Goal: Task Accomplishment & Management: Manage account settings

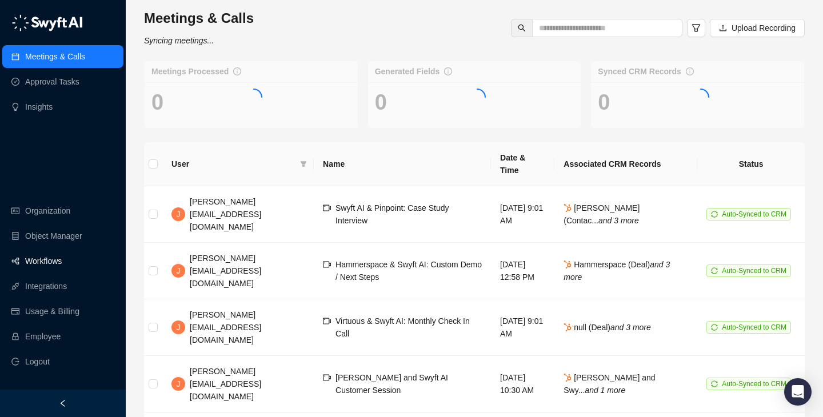
click at [62, 263] on link "Workflows" at bounding box center [43, 261] width 37 height 23
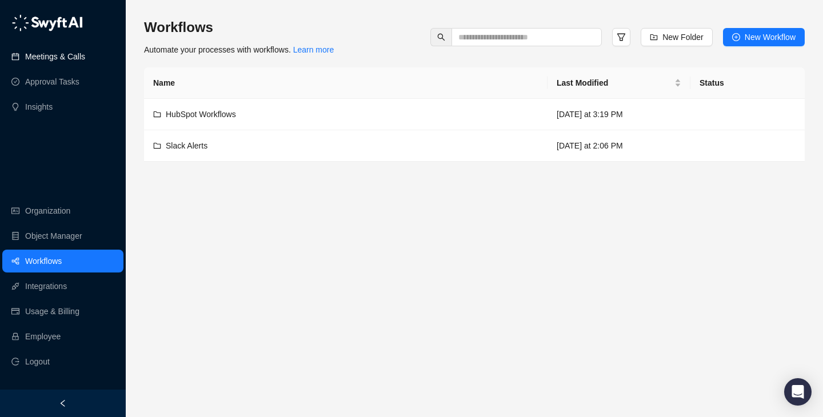
click at [72, 66] on link "Meetings & Calls" at bounding box center [55, 56] width 60 height 23
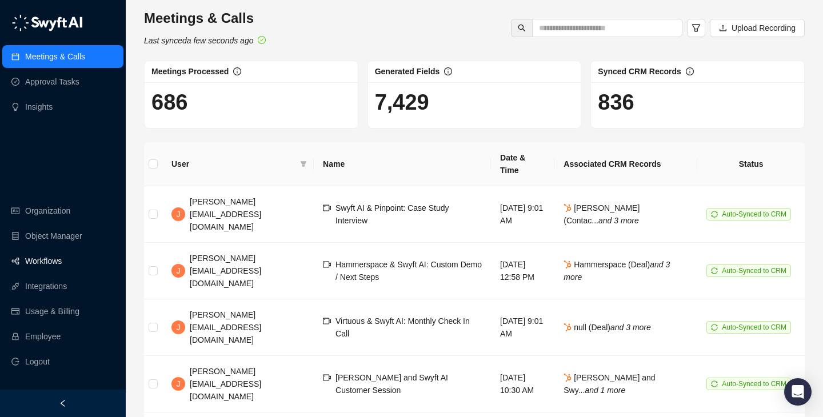
click at [43, 257] on link "Workflows" at bounding box center [43, 261] width 37 height 23
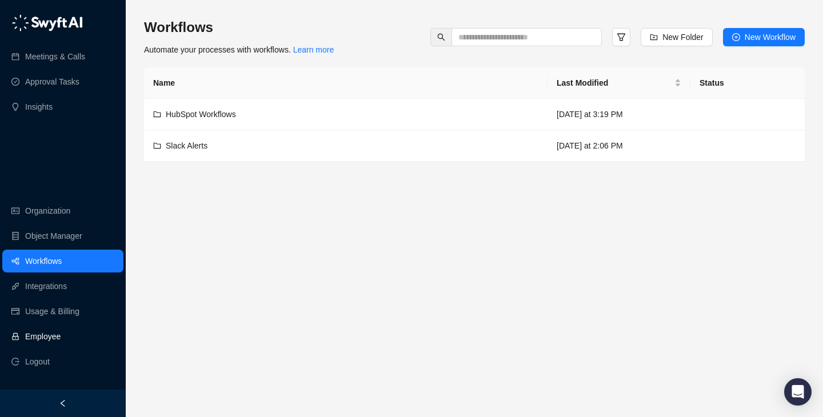
click at [61, 336] on link "Employee" at bounding box center [42, 336] width 35 height 23
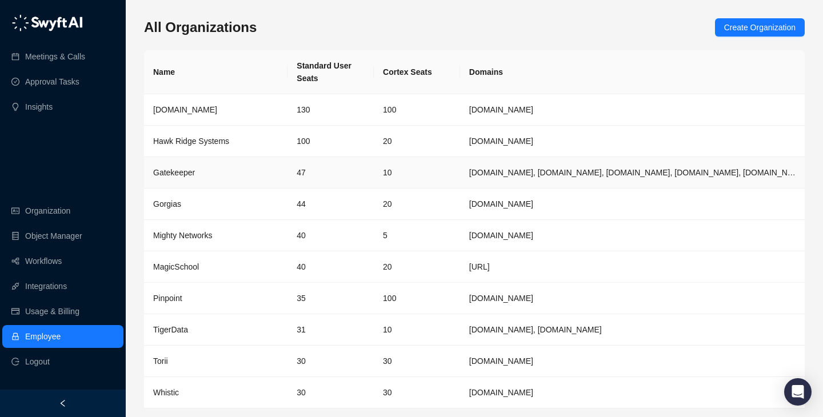
click at [358, 190] on td "44" at bounding box center [330, 204] width 86 height 31
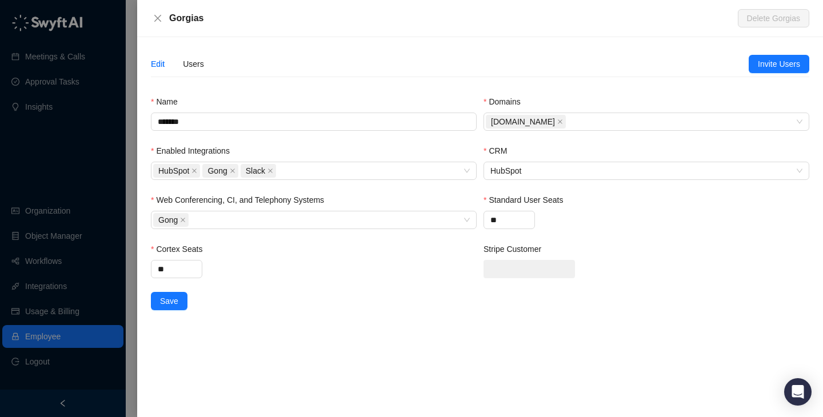
click at [101, 128] on div at bounding box center [411, 208] width 823 height 417
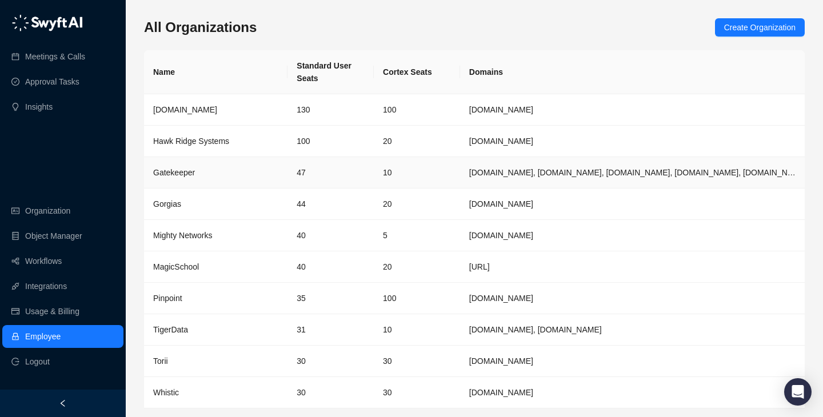
click at [252, 175] on div "Gatekeeper" at bounding box center [215, 172] width 125 height 13
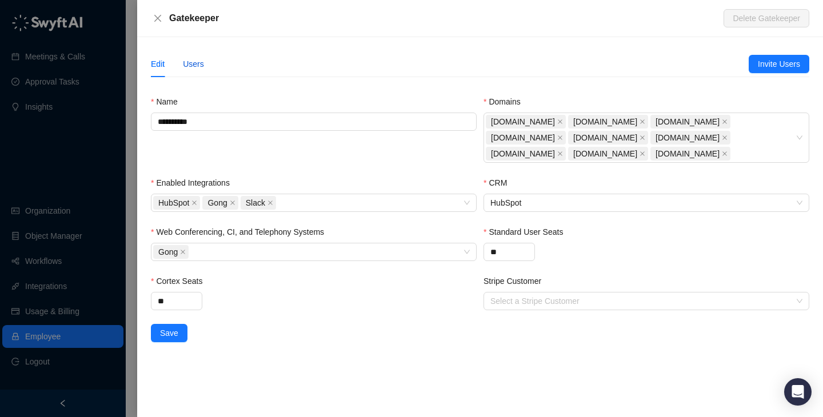
click at [202, 65] on div "Users" at bounding box center [193, 64] width 21 height 13
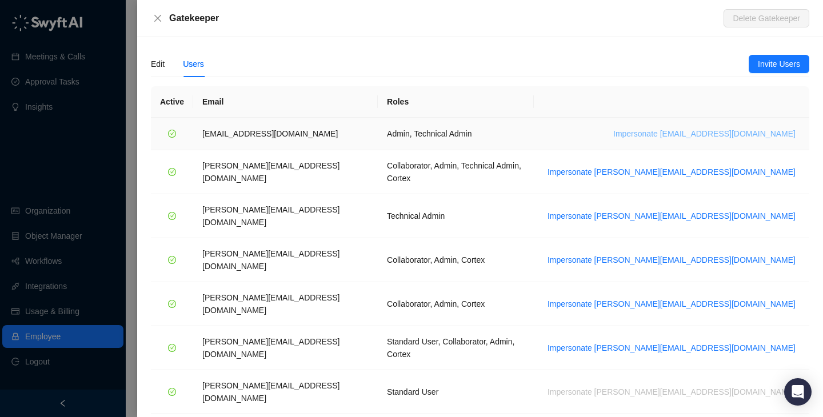
click at [750, 135] on span "Impersonate bart.m@gatekeeperhq.com" at bounding box center [704, 133] width 182 height 13
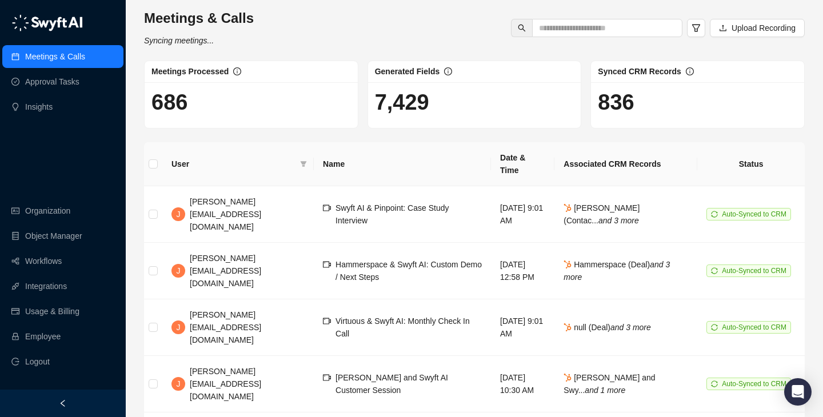
click at [587, 45] on div "Meetings & Calls Syncing meetings... Upload Recording" at bounding box center [474, 28] width 667 height 38
click at [61, 341] on link "Employee" at bounding box center [42, 336] width 35 height 23
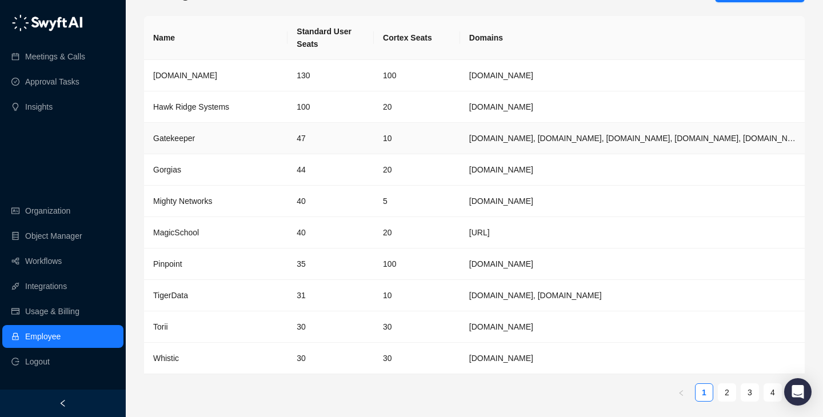
scroll to position [37, 0]
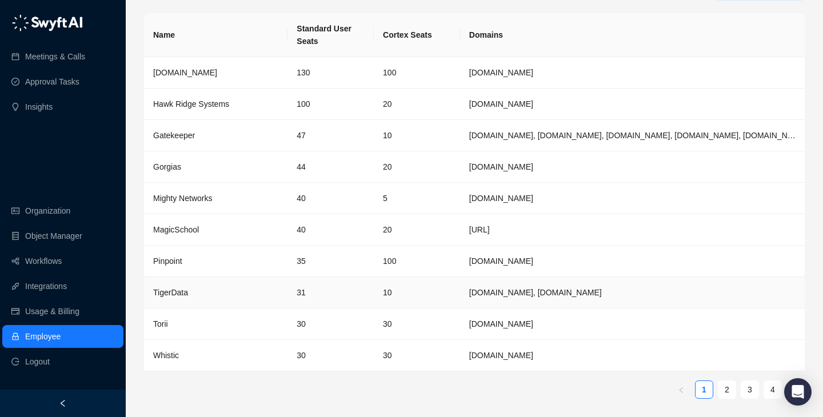
click at [438, 291] on td "10" at bounding box center [417, 292] width 86 height 31
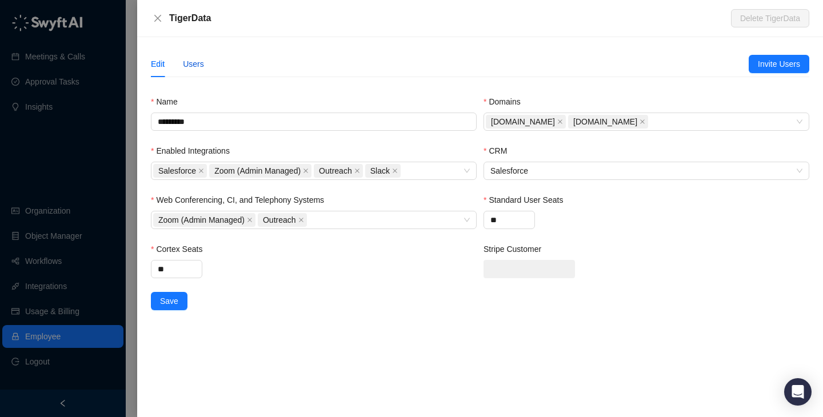
click at [197, 65] on div "Users" at bounding box center [193, 64] width 21 height 13
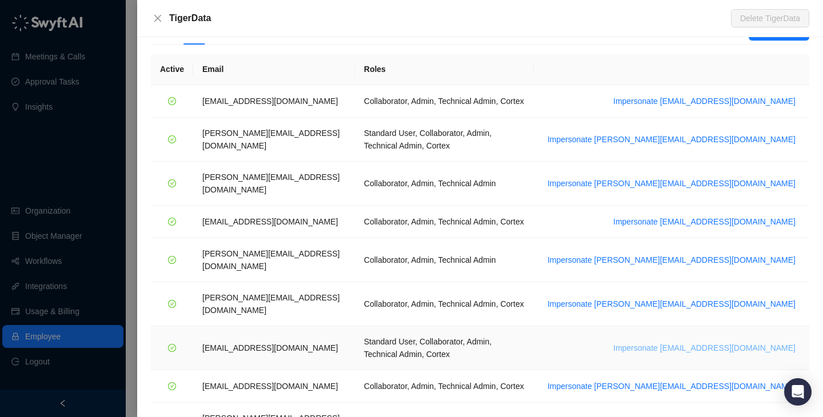
scroll to position [55, 0]
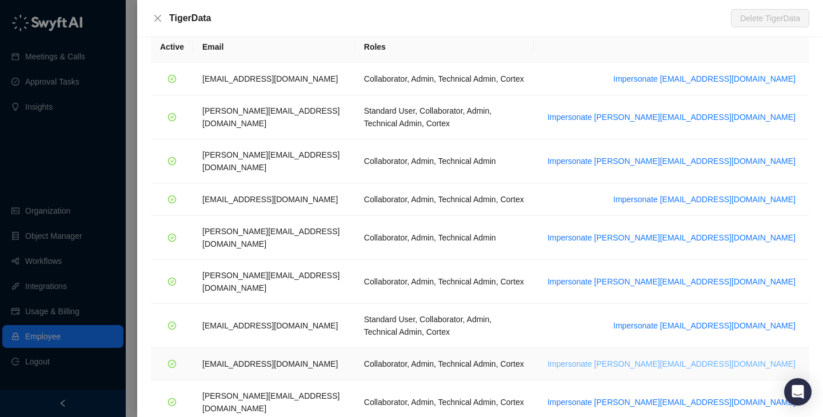
click at [746, 358] on span "Impersonate ssilverman@tigerdata.com" at bounding box center [671, 364] width 248 height 13
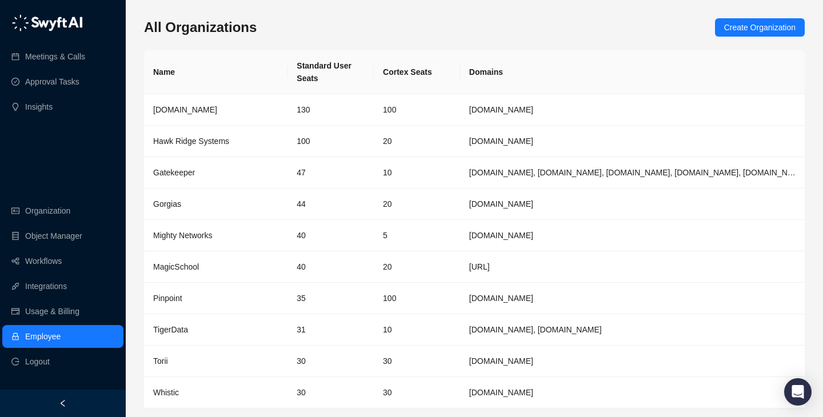
click at [61, 343] on link "Employee" at bounding box center [42, 336] width 35 height 23
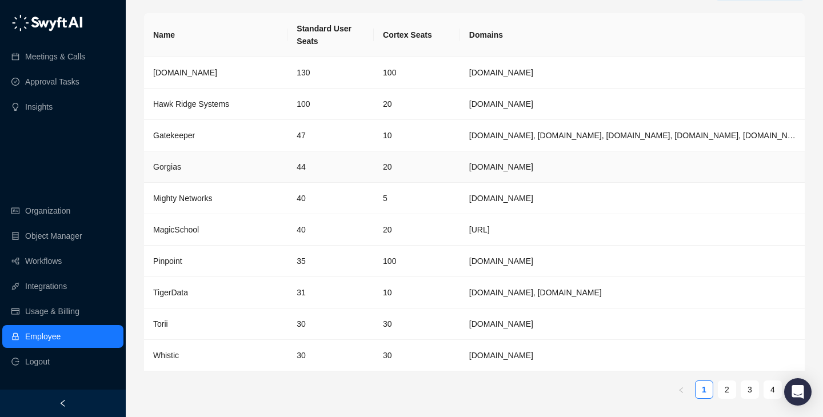
click at [390, 162] on td "20" at bounding box center [417, 166] width 86 height 31
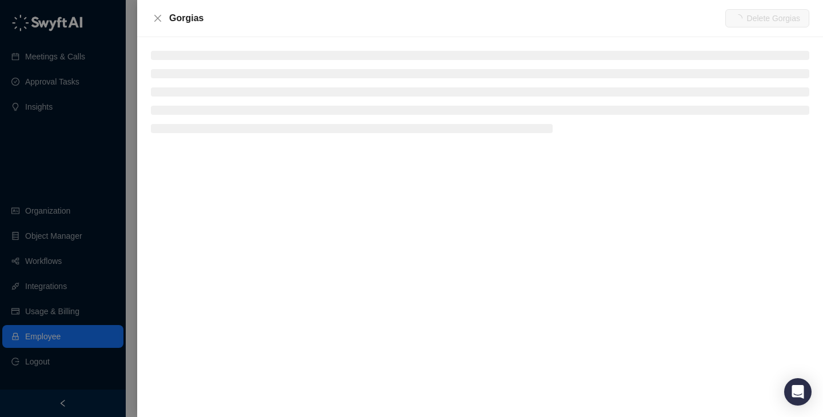
click at [186, 54] on li at bounding box center [480, 55] width 658 height 9
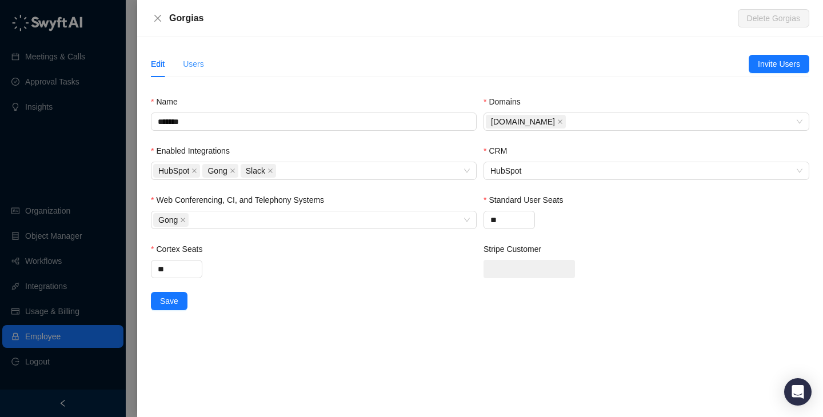
click at [187, 54] on div "Users" at bounding box center [193, 64] width 21 height 26
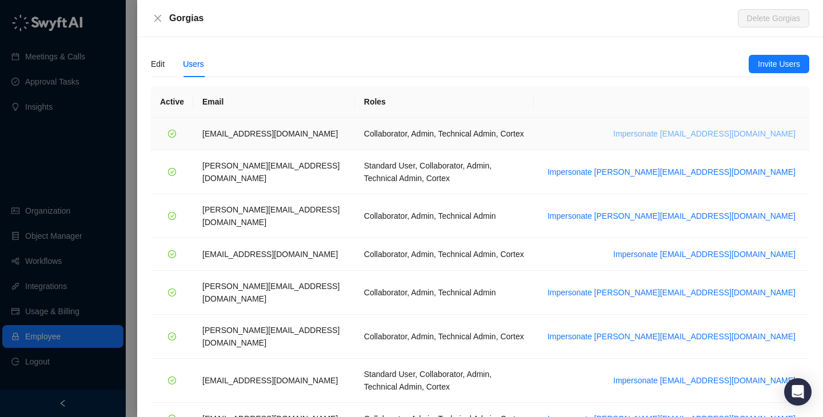
click at [727, 127] on button "Impersonate ajay@tigerdata.com" at bounding box center [703, 134] width 191 height 14
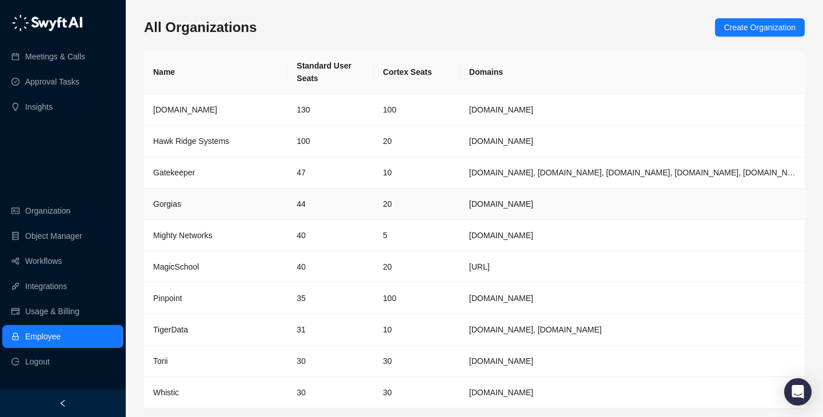
click at [268, 206] on div "Gorgias" at bounding box center [215, 204] width 125 height 13
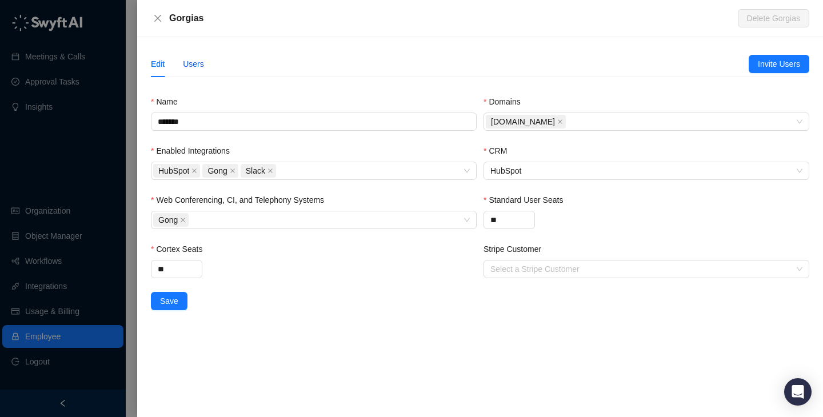
click at [194, 68] on div "Users" at bounding box center [193, 64] width 21 height 13
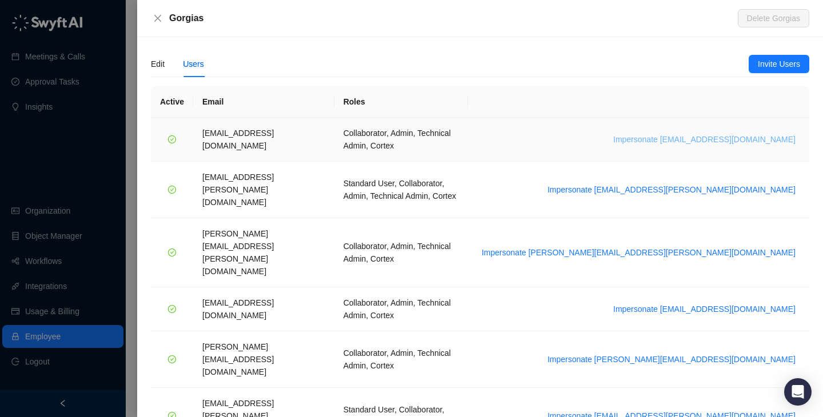
click at [672, 135] on span "Impersonate arash.akhiani@gorgias.com" at bounding box center [704, 139] width 182 height 13
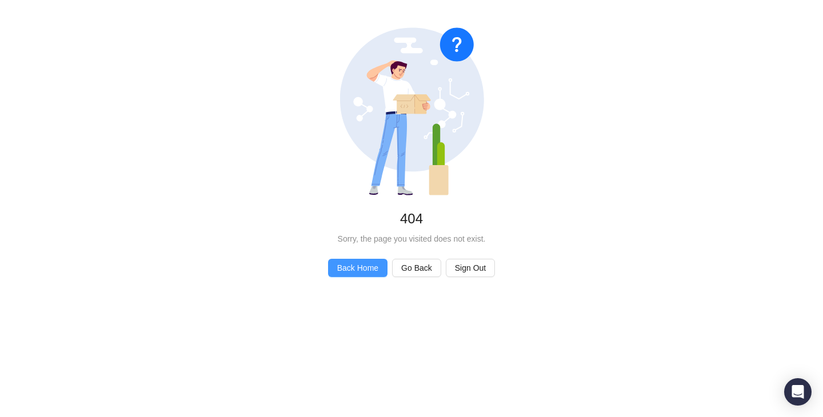
click at [371, 270] on span "Back Home" at bounding box center [357, 268] width 41 height 13
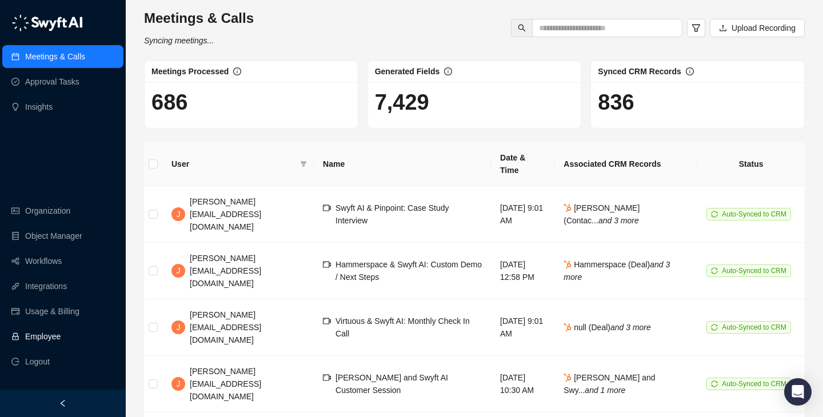
click at [61, 335] on link "Employee" at bounding box center [42, 336] width 35 height 23
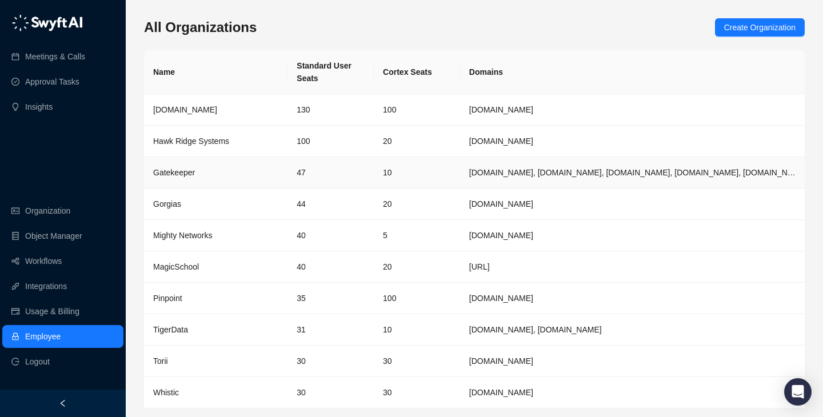
scroll to position [37, 0]
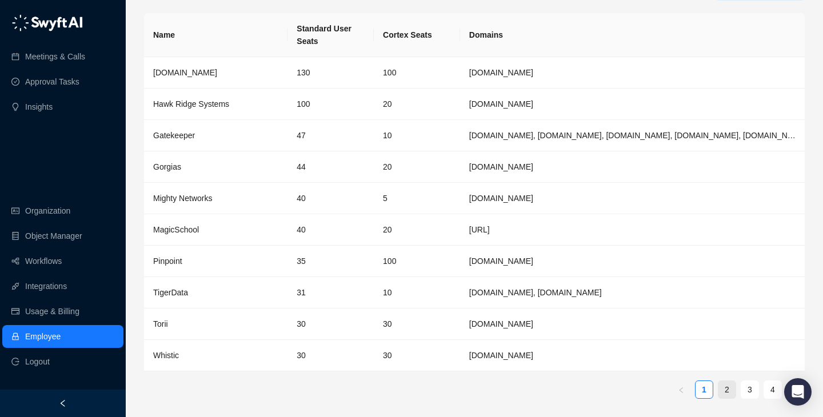
click at [723, 388] on link "2" at bounding box center [726, 389] width 17 height 17
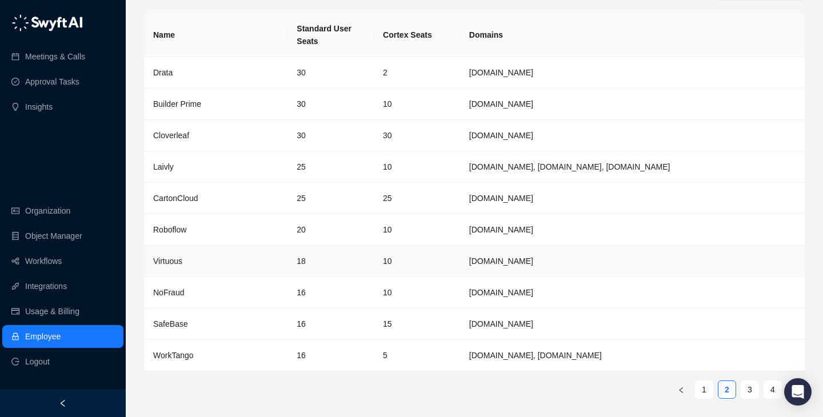
click at [315, 247] on td "18" at bounding box center [330, 261] width 86 height 31
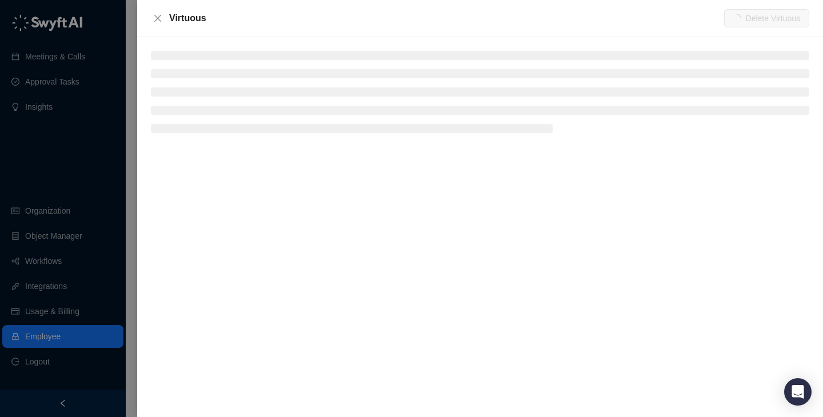
click at [55, 192] on div at bounding box center [411, 208] width 823 height 417
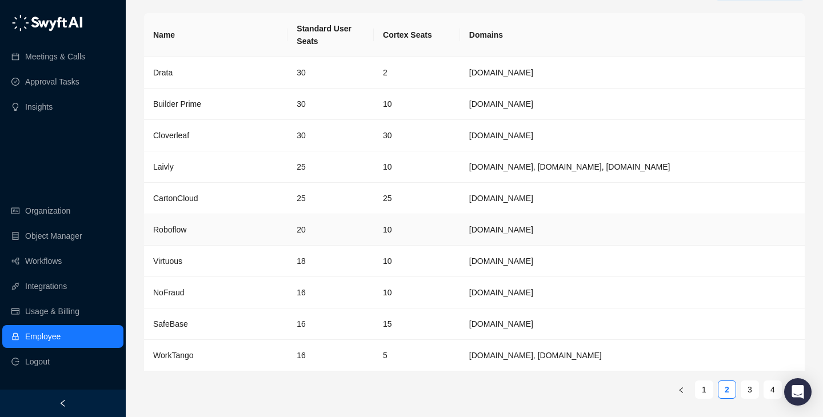
click at [241, 235] on div "Roboflow" at bounding box center [215, 229] width 125 height 13
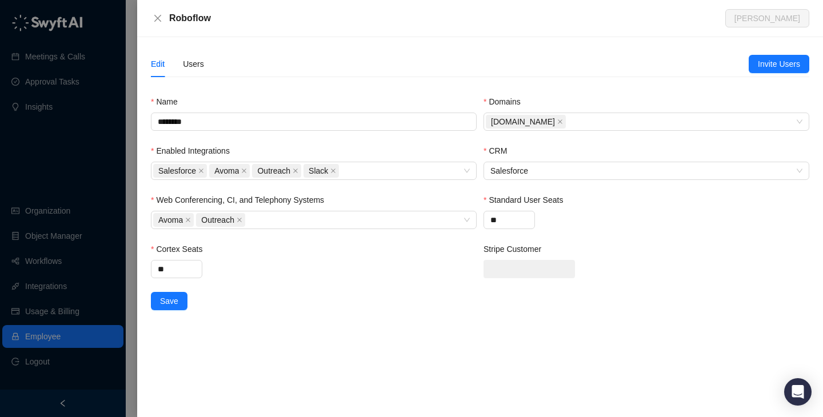
click at [210, 64] on div "Edit Users" at bounding box center [450, 64] width 598 height 26
click at [196, 64] on div "Users" at bounding box center [193, 64] width 21 height 13
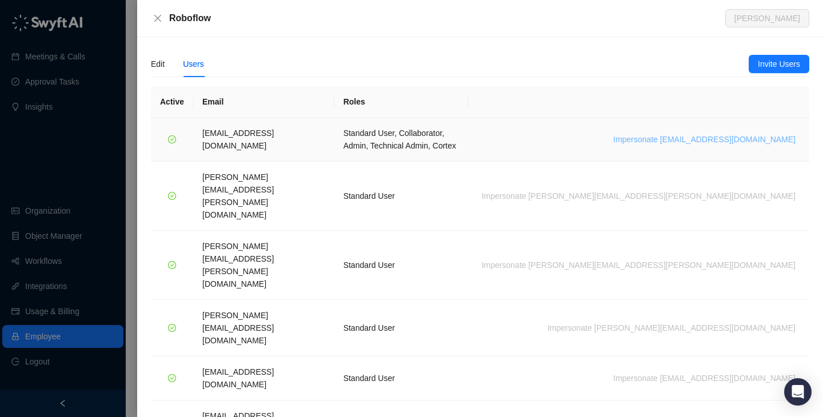
click at [697, 137] on span "Impersonate jack@roboflow.com" at bounding box center [704, 139] width 182 height 13
